Goal: Information Seeking & Learning: Learn about a topic

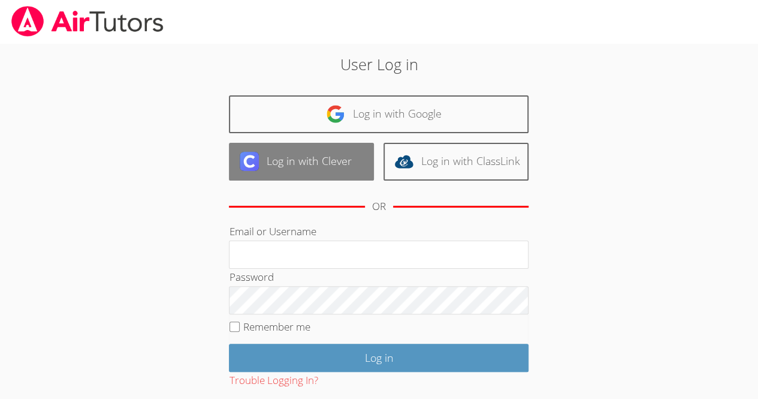
click at [344, 170] on link "Log in with Clever" at bounding box center [301, 162] width 145 height 38
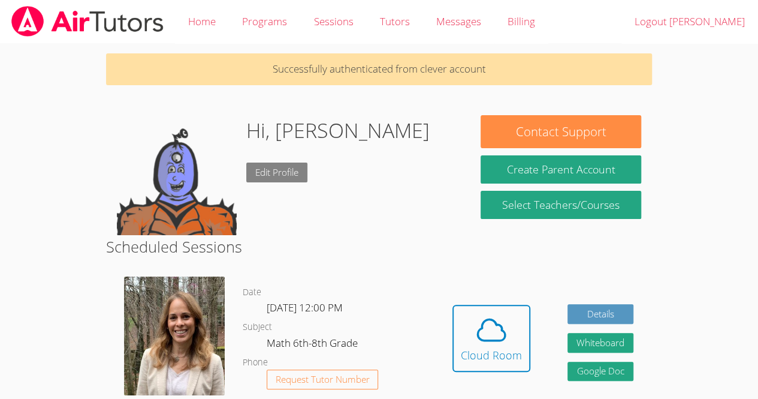
click at [300, 162] on link "Edit Profile" at bounding box center [276, 172] width 61 height 20
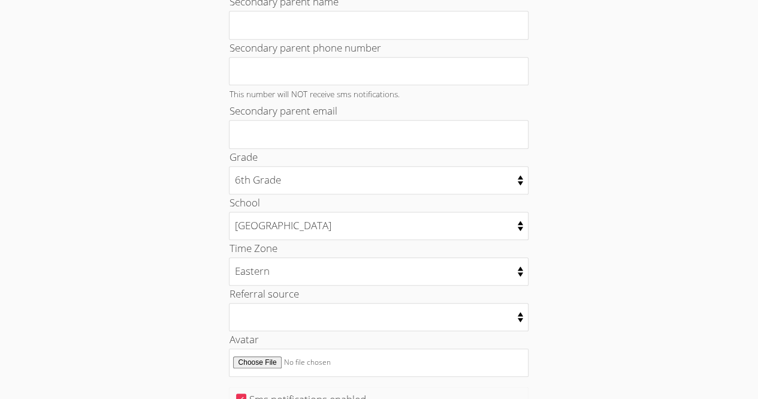
scroll to position [605, 0]
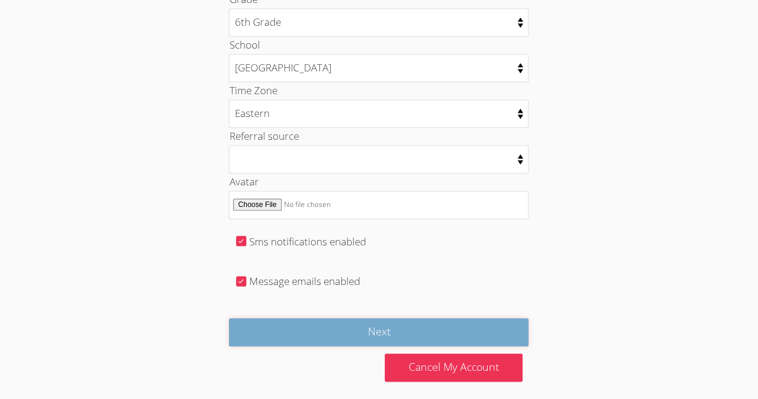
click at [448, 325] on input "Next" at bounding box center [379, 332] width 300 height 28
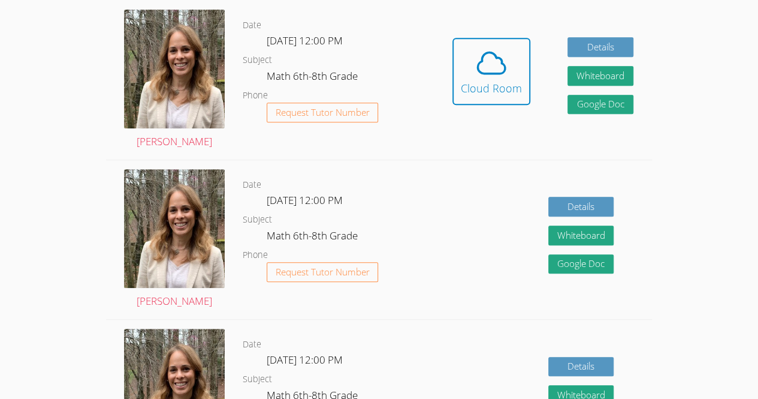
scroll to position [270, 0]
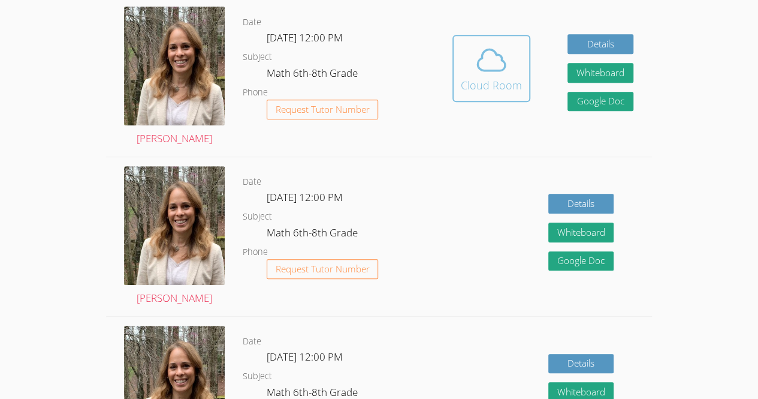
click at [483, 55] on icon at bounding box center [492, 60] width 34 height 34
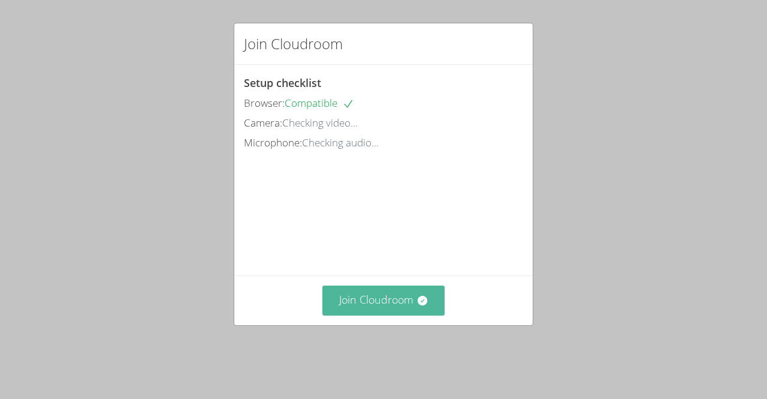
click at [386, 315] on button "Join Cloudroom" at bounding box center [384, 299] width 123 height 29
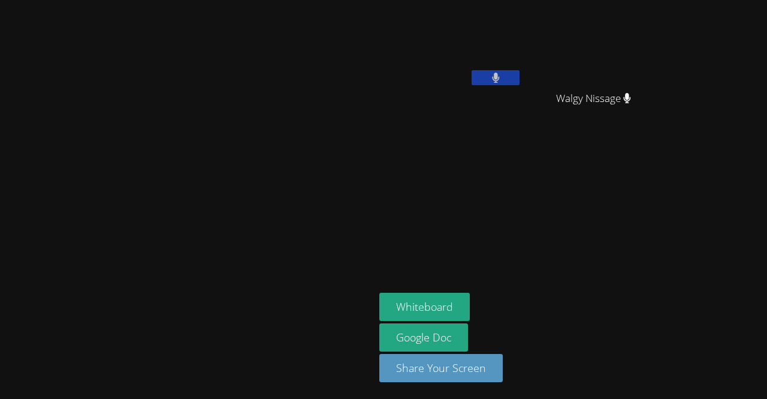
click at [520, 71] on button at bounding box center [496, 77] width 48 height 15
click at [520, 76] on button at bounding box center [496, 77] width 48 height 15
click at [520, 77] on button at bounding box center [496, 77] width 48 height 15
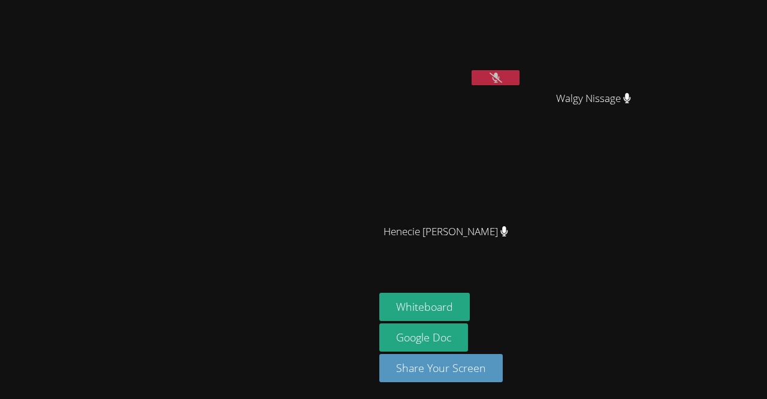
click at [520, 77] on button at bounding box center [496, 77] width 48 height 15
click at [502, 74] on icon at bounding box center [496, 78] width 13 height 10
click at [98, 186] on video at bounding box center [188, 176] width 180 height 206
click at [520, 81] on button at bounding box center [496, 77] width 48 height 15
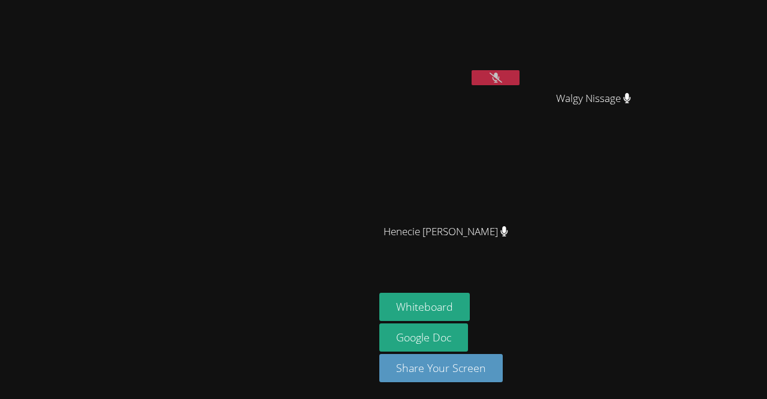
click at [502, 79] on icon at bounding box center [496, 78] width 13 height 10
click at [470, 309] on button "Whiteboard" at bounding box center [424, 307] width 91 height 28
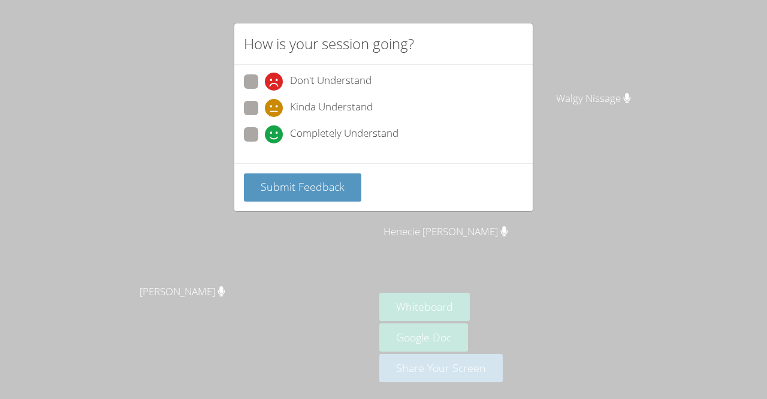
click at [327, 126] on span "Completely Understand" at bounding box center [344, 134] width 109 height 18
click at [275, 127] on input "Completely Understand" at bounding box center [270, 132] width 10 height 10
radio input "true"
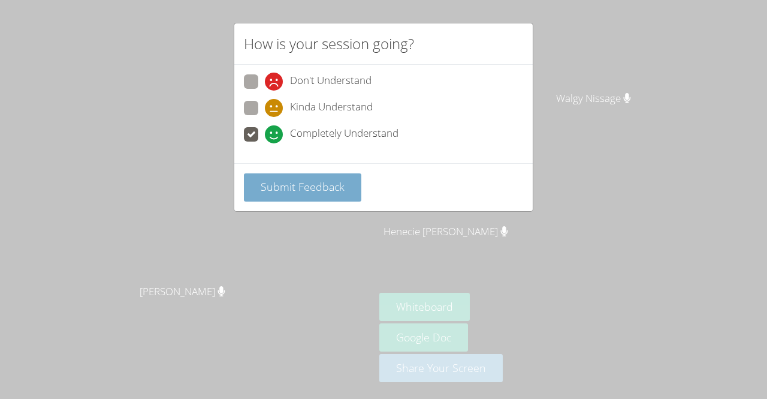
click at [323, 181] on span "Submit Feedback" at bounding box center [303, 186] width 84 height 14
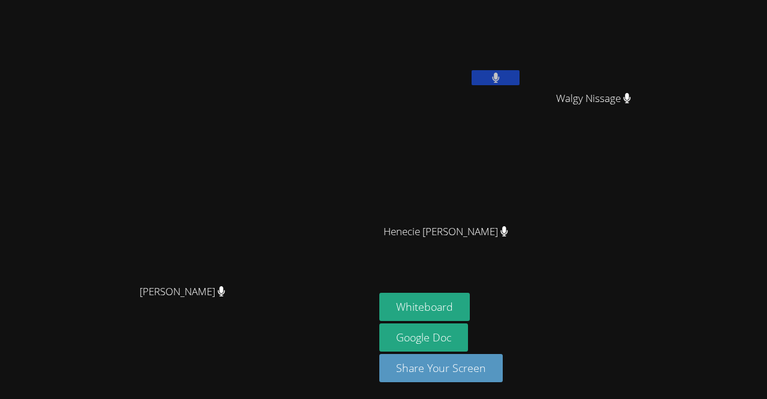
click at [278, 164] on video at bounding box center [188, 176] width 180 height 206
click at [670, 11] on video at bounding box center [598, 45] width 143 height 80
click at [520, 71] on button at bounding box center [496, 77] width 48 height 15
click at [522, 68] on video at bounding box center [450, 45] width 143 height 80
click at [520, 80] on button at bounding box center [496, 77] width 48 height 15
